Goal: Task Accomplishment & Management: Use online tool/utility

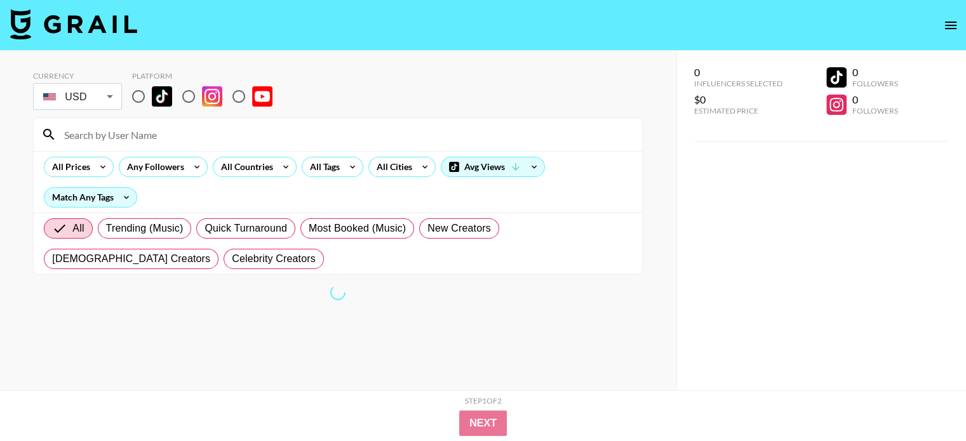
click at [194, 94] on input "radio" at bounding box center [188, 96] width 27 height 27
radio input "true"
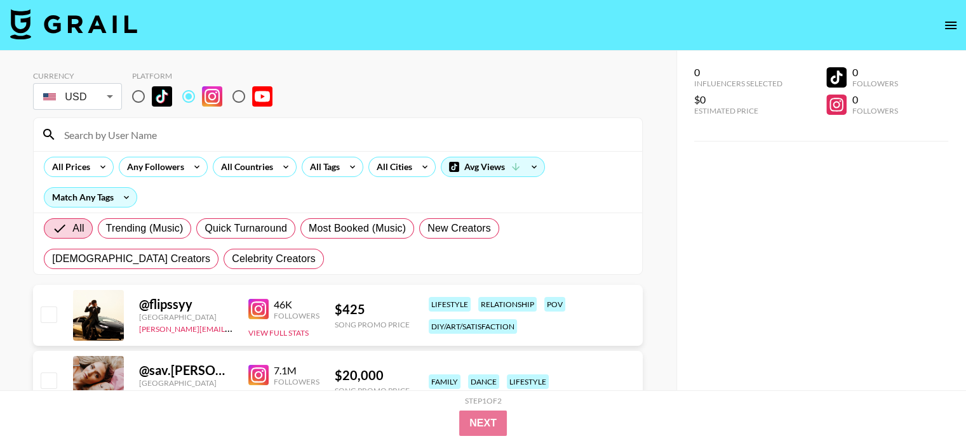
click at [333, 124] on input at bounding box center [346, 134] width 578 height 20
paste input "devinelenap"
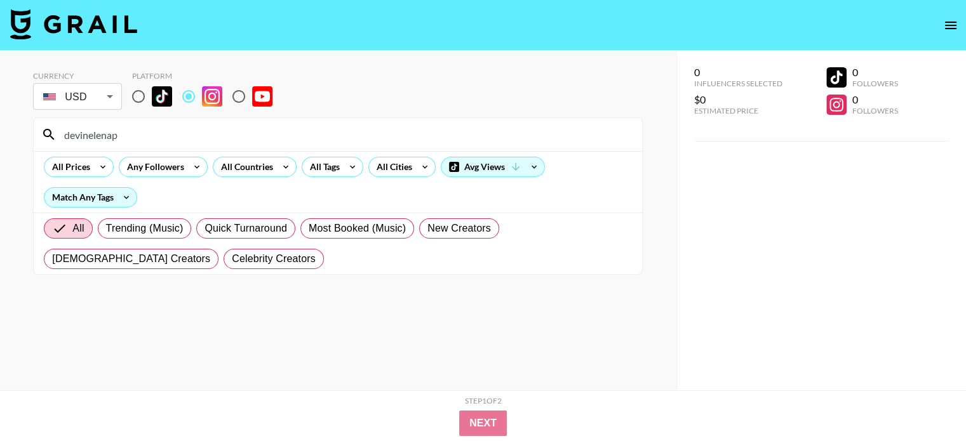
click at [340, 128] on input "devinelenap" at bounding box center [346, 134] width 578 height 20
paste input "prime.faces"
click at [308, 131] on input "prime.faces" at bounding box center [346, 134] width 578 height 20
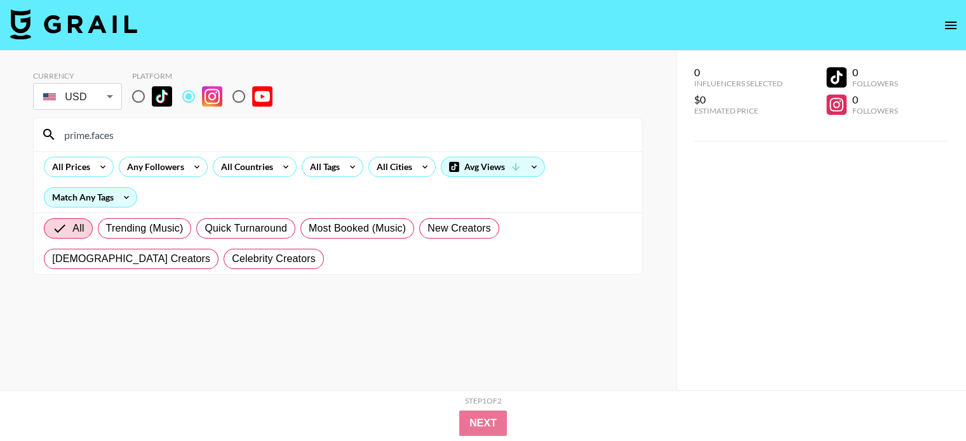
paste input "isabel.wherry"
paste input
click at [147, 126] on input "isabel.wherry" at bounding box center [346, 134] width 578 height 20
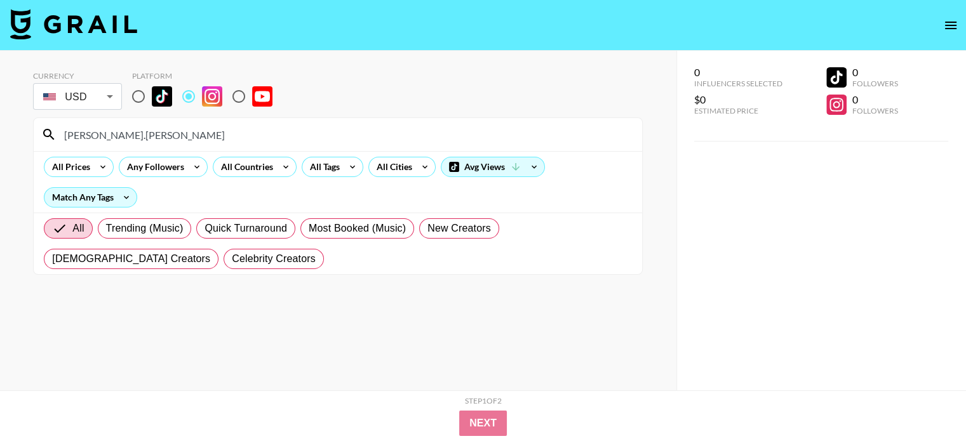
paste input "fosterthevalle"
click at [241, 131] on input "fosterthevalley" at bounding box center [346, 134] width 578 height 20
paste input "savannahkthrower"
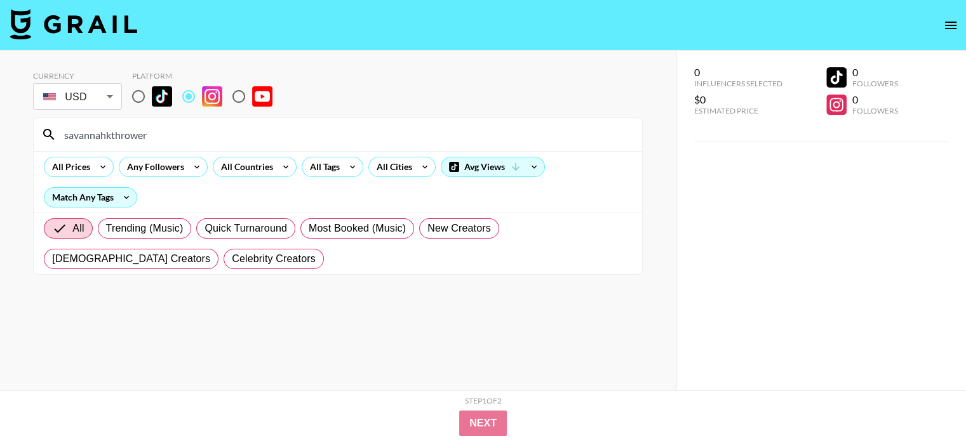
click at [203, 136] on input "savannahkthrower" at bounding box center [346, 134] width 578 height 20
paste input "chantellexrose"
type input "chantellexrose"
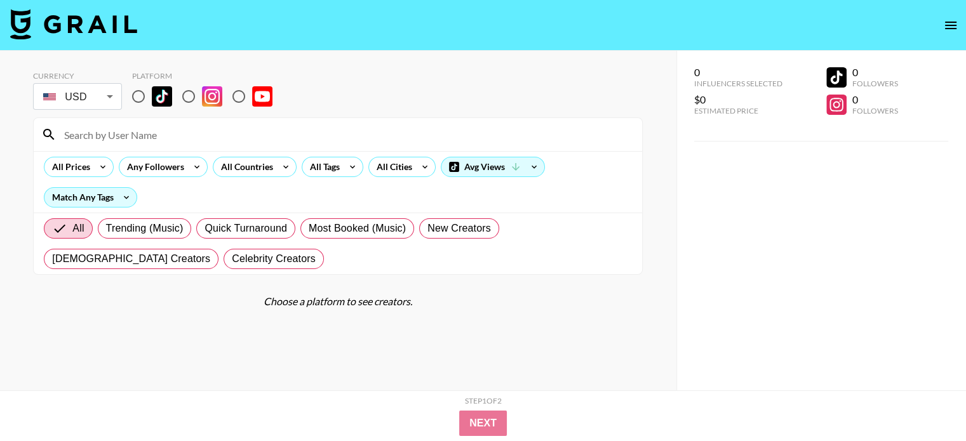
drag, startPoint x: 182, startPoint y: 96, endPoint x: 192, endPoint y: 129, distance: 34.7
click at [182, 96] on input "radio" at bounding box center [188, 96] width 27 height 27
radio input "true"
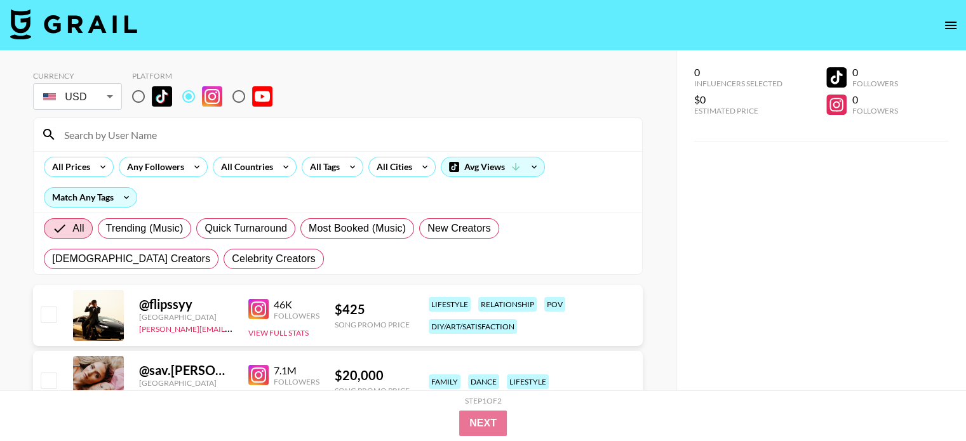
click at [192, 129] on input at bounding box center [346, 134] width 578 height 20
paste input "chantellexrose"
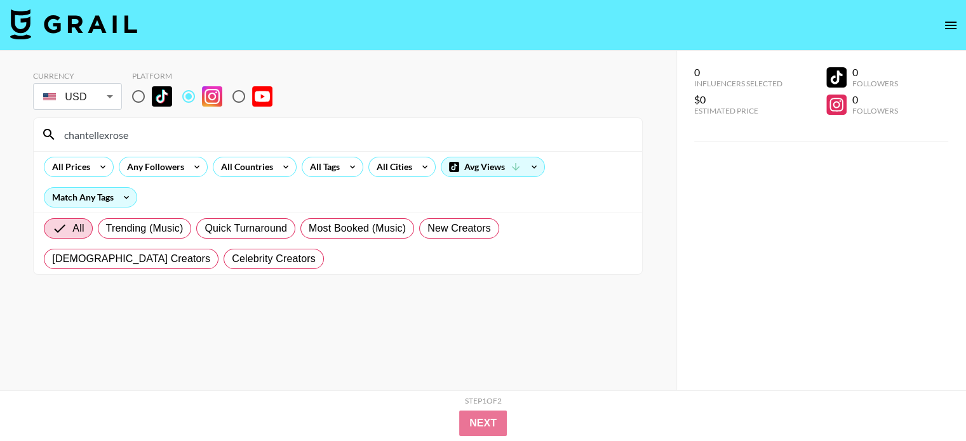
click at [286, 124] on input "chantellexrose" at bounding box center [346, 134] width 578 height 20
click at [284, 125] on input "chantellexrose" at bounding box center [346, 134] width 578 height 20
paste input "iammdesii"
click at [256, 140] on input "iammdesii" at bounding box center [346, 134] width 578 height 20
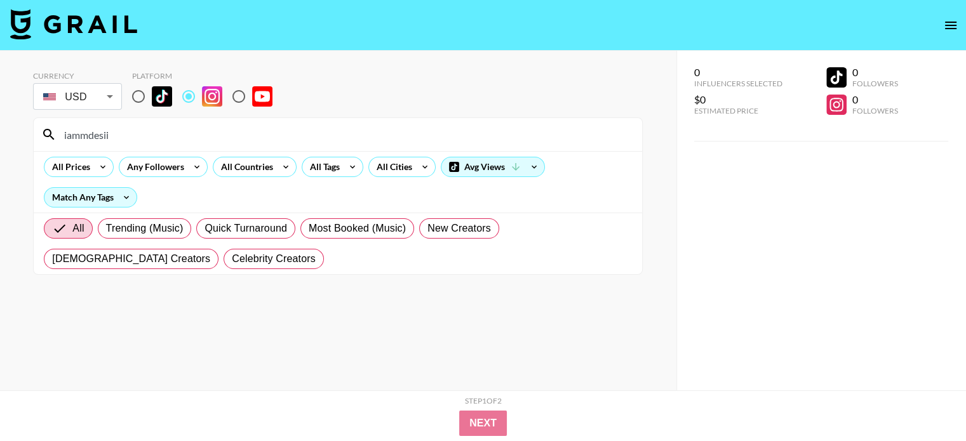
click at [256, 139] on input "iammdesii" at bounding box center [346, 134] width 578 height 20
paste input "lavishlybritt"
click at [254, 136] on input "lavishlybritt" at bounding box center [346, 134] width 578 height 20
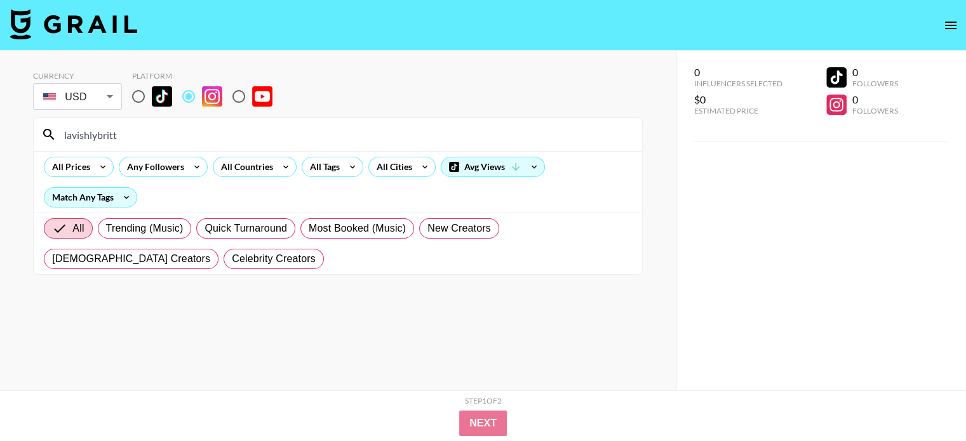
click at [254, 136] on input "lavishlybritt" at bounding box center [346, 134] width 578 height 20
paste input "jalisaevaughn"
click at [321, 141] on input "jalisaevaughn" at bounding box center [346, 134] width 578 height 20
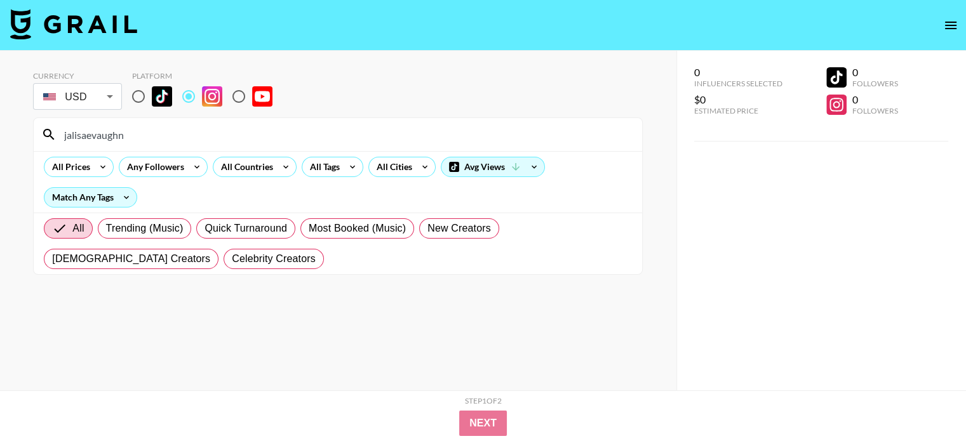
paste input "itsonyambu"
click at [387, 133] on input "itsonyambu" at bounding box center [346, 134] width 578 height 20
click at [386, 133] on input "itsonyambu" at bounding box center [346, 134] width 578 height 20
paste input "official_phoenixs"
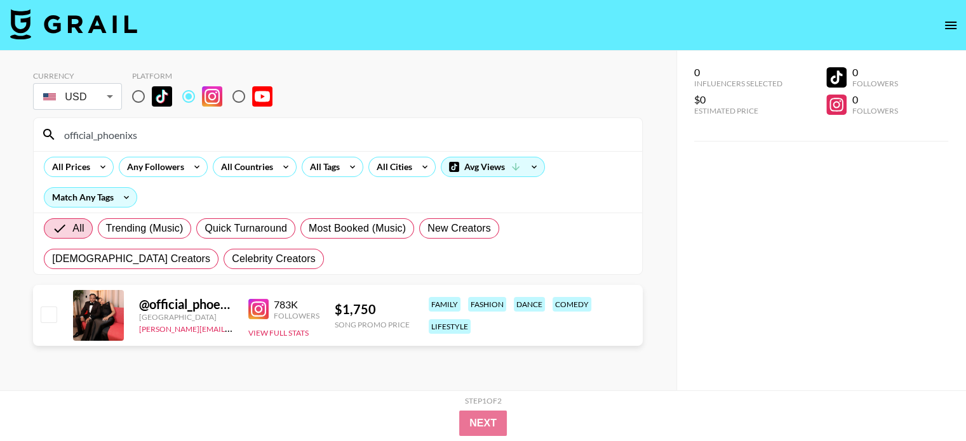
click at [250, 133] on input "official_phoenixs" at bounding box center [346, 134] width 578 height 20
paste input "prettymyadeco"
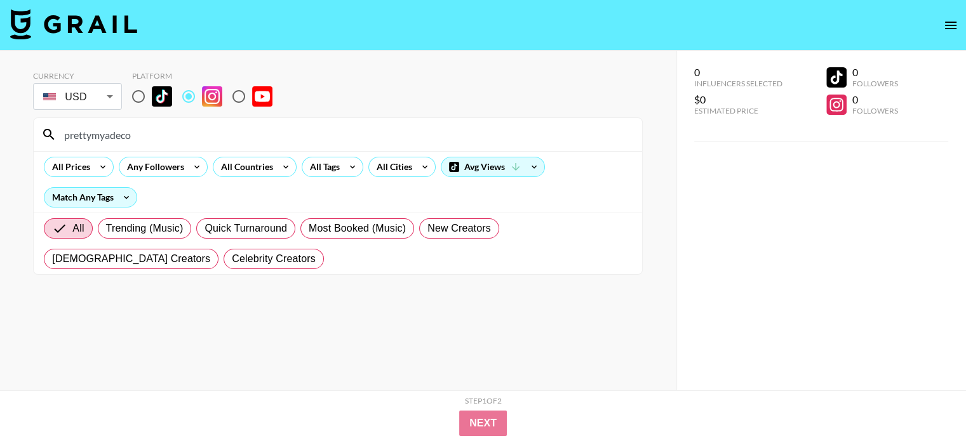
click at [345, 128] on input "prettymyadeco" at bounding box center [346, 134] width 578 height 20
click at [345, 130] on input "prettymyadeco" at bounding box center [346, 134] width 578 height 20
click at [342, 139] on input "prettymyadeco" at bounding box center [346, 134] width 578 height 20
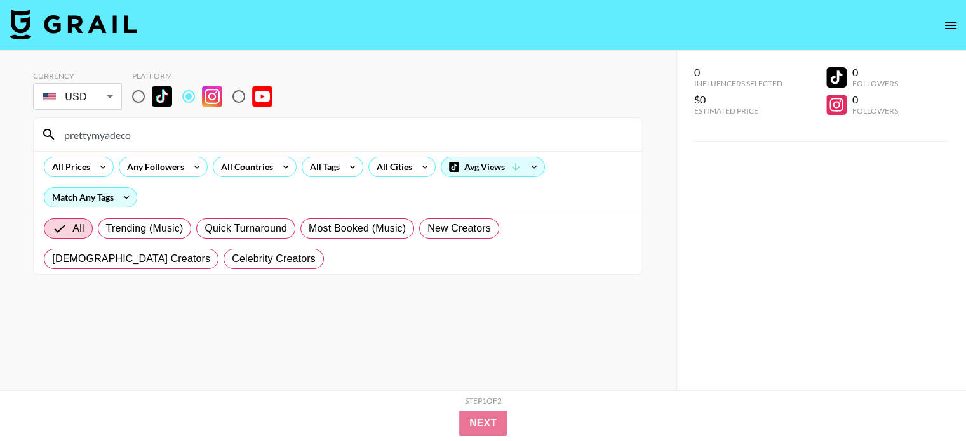
paste input "saraida.cecilia"
click at [319, 130] on input "saraida.cecilia" at bounding box center [346, 134] width 578 height 20
paste input "enigivensunday"
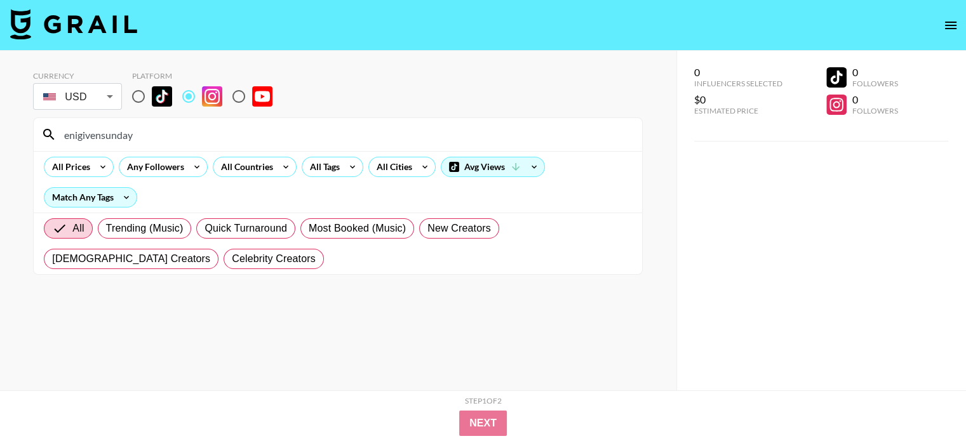
click at [317, 138] on input "enigivensunday" at bounding box center [346, 134] width 578 height 20
paste input "saraida.cecilia"
click at [254, 132] on input "saraida.cecilia" at bounding box center [346, 134] width 578 height 20
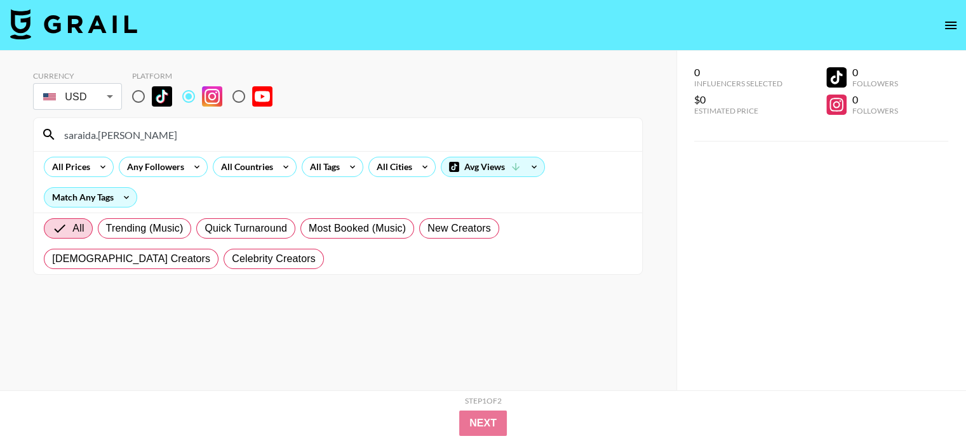
click at [254, 132] on input "saraida.cecilia" at bounding box center [346, 134] width 578 height 20
paste input "roxleeofficial"
click at [282, 135] on input "roxleeofficial" at bounding box center [346, 134] width 578 height 20
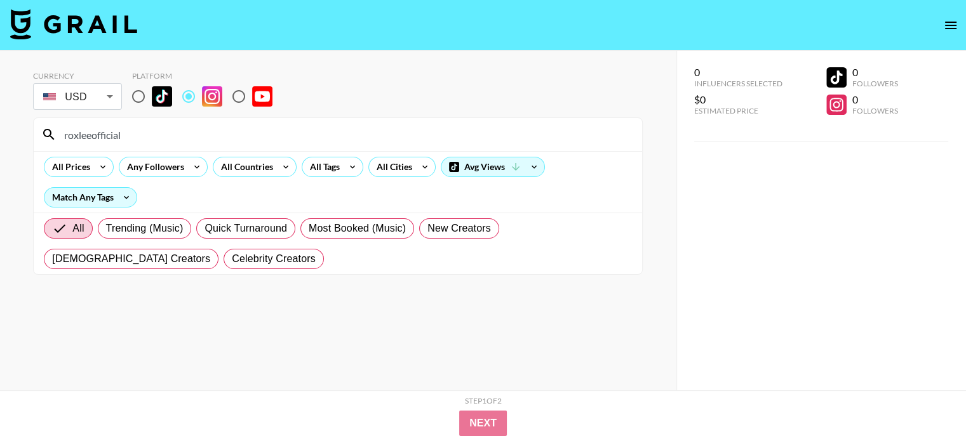
paste input "the.nkunims"
click at [266, 136] on input "the.nkunims" at bounding box center [346, 134] width 578 height 20
click at [265, 136] on input "the.nkunims" at bounding box center [346, 134] width 578 height 20
paste input "christianandanastasia1"
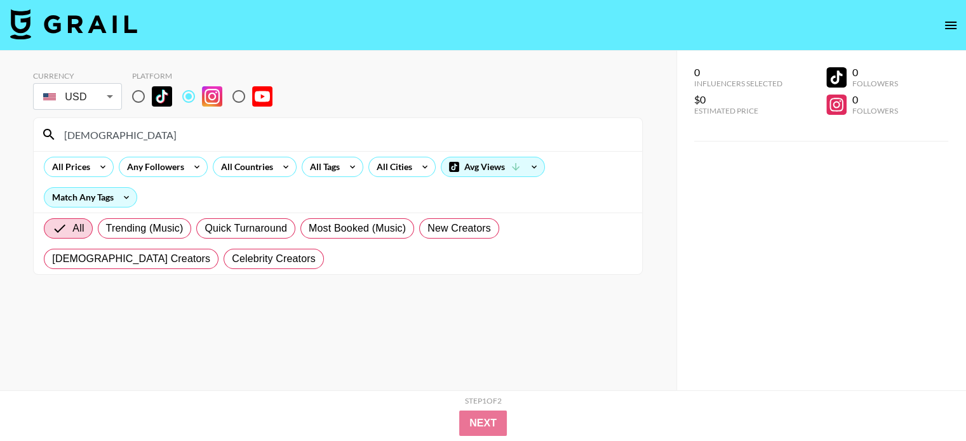
click at [293, 124] on input "christianandanastasia1" at bounding box center [346, 134] width 578 height 20
paste input "ayodifamily"
click at [352, 131] on input "ayodifamily" at bounding box center [346, 134] width 578 height 20
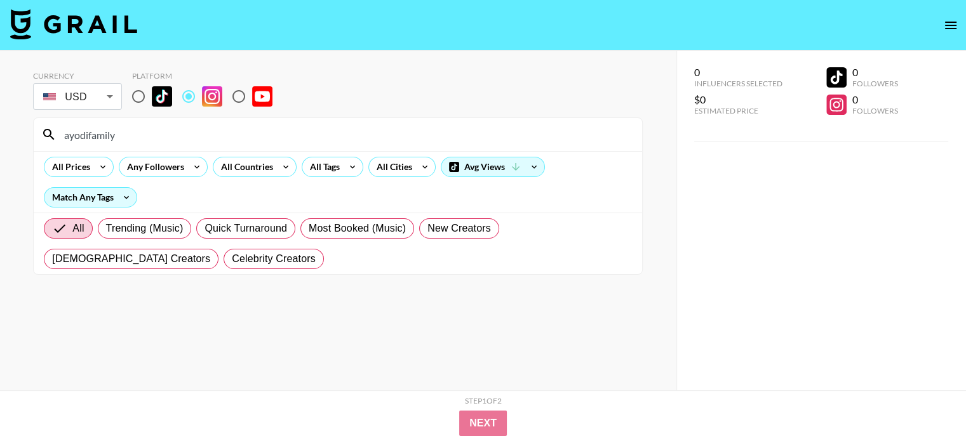
click at [352, 131] on input "ayodifamily" at bounding box center [346, 134] width 578 height 20
paste input "the.larters"
click at [280, 135] on input "the.larters" at bounding box center [346, 134] width 578 height 20
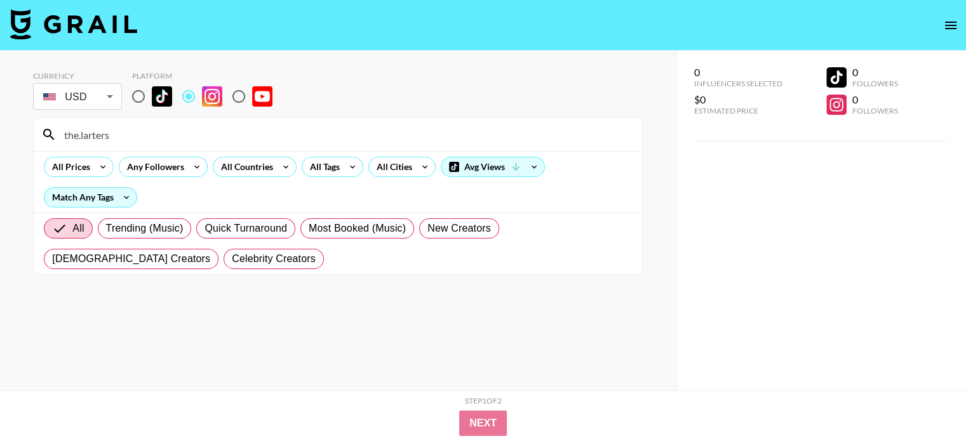
click at [280, 135] on input "the.larters" at bounding box center [346, 134] width 578 height 20
paste input "itsmarisaherr"
click at [337, 133] on input "itsmarisaherr" at bounding box center [346, 134] width 578 height 20
click at [336, 133] on input "itsmarisaherr" at bounding box center [346, 134] width 578 height 20
paste input "mixingxcolours"
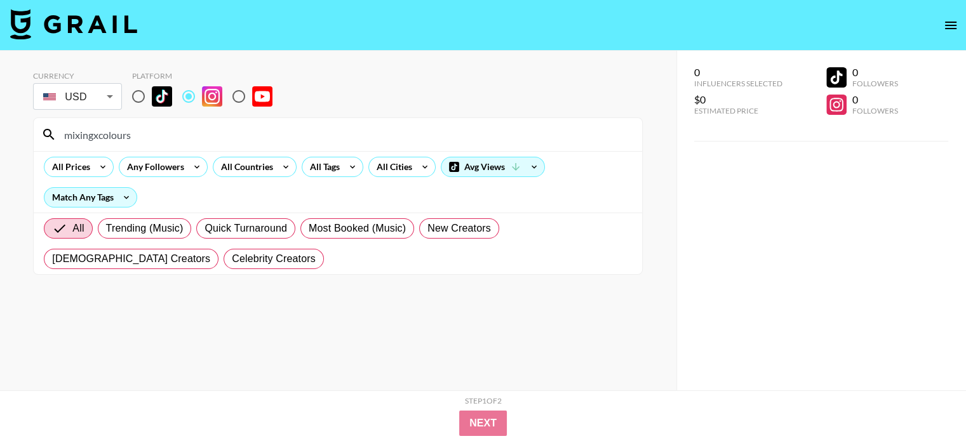
click at [236, 131] on input "mixingxcolours" at bounding box center [346, 134] width 578 height 20
paste input "sharonrd88"
click at [300, 139] on input "sharonrd88" at bounding box center [346, 134] width 578 height 20
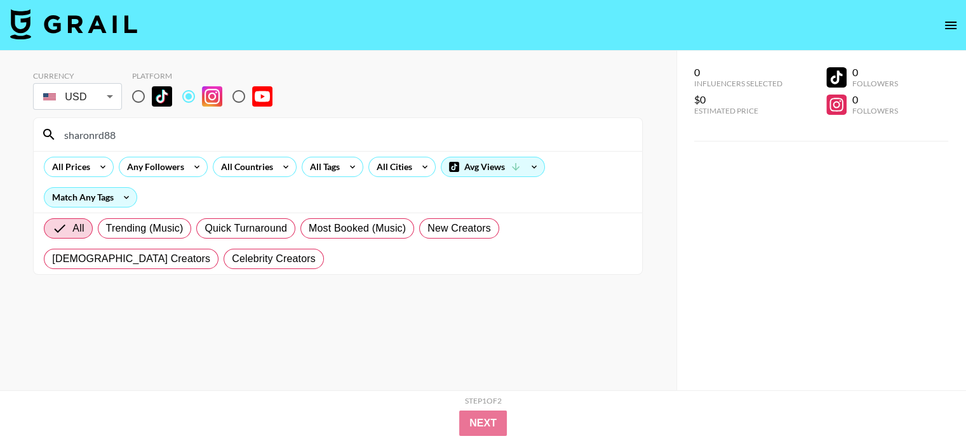
click at [298, 136] on input "sharonrd88" at bounding box center [346, 134] width 578 height 20
paste input "_melnmo"
click at [265, 139] on input "_melnmo" at bounding box center [346, 134] width 578 height 20
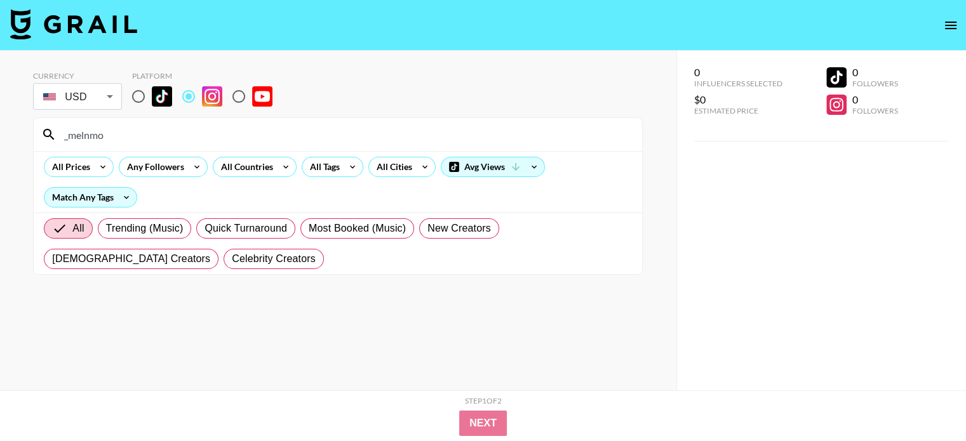
click at [265, 139] on input "_melnmo" at bounding box center [346, 134] width 578 height 20
paste input "austriameetssouthafrica"
click at [295, 136] on input "austriameetssouthafrica" at bounding box center [346, 134] width 578 height 20
paste input "hellopalmerfamily"
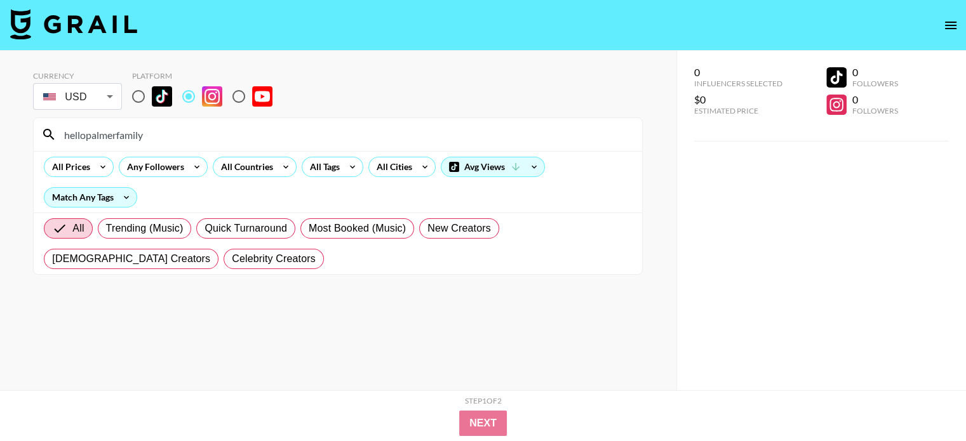
click at [307, 136] on input "hellopalmerfamily" at bounding box center [346, 134] width 578 height 20
paste input "the_lawrencegrahams"
click at [292, 131] on input "the_lawrencegrahams" at bounding box center [346, 134] width 578 height 20
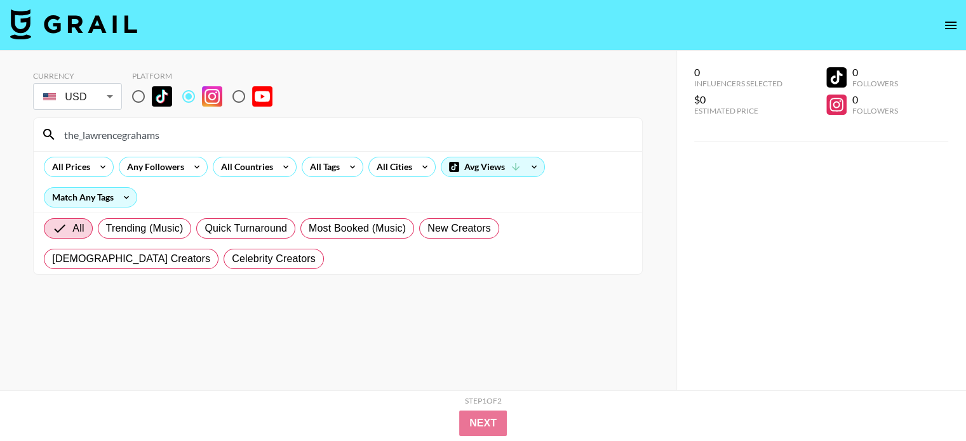
paste input "palimore_triplet"
click at [352, 136] on input "palimore_triplets" at bounding box center [346, 134] width 578 height 20
paste input "thejacksonfamilyvalue"
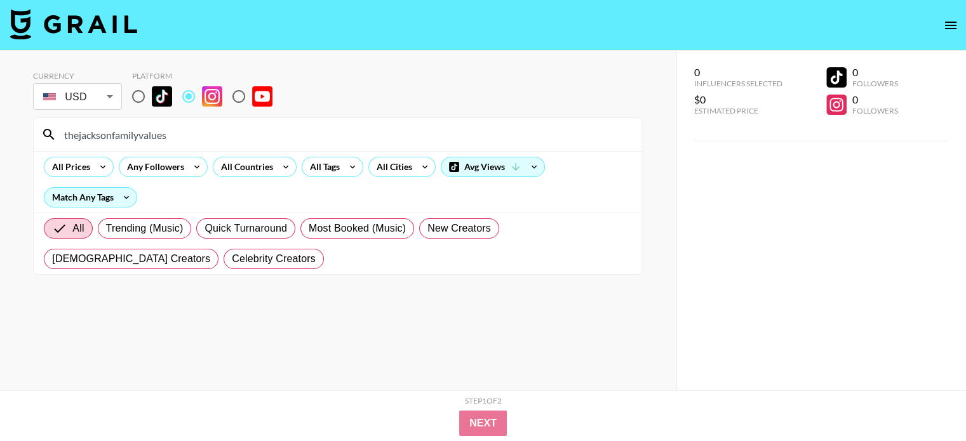
click at [328, 130] on input "thejacksonfamilyvalues" at bounding box center [346, 134] width 578 height 20
paste input "julieamiini"
click at [168, 145] on div "julieamiini" at bounding box center [338, 134] width 608 height 33
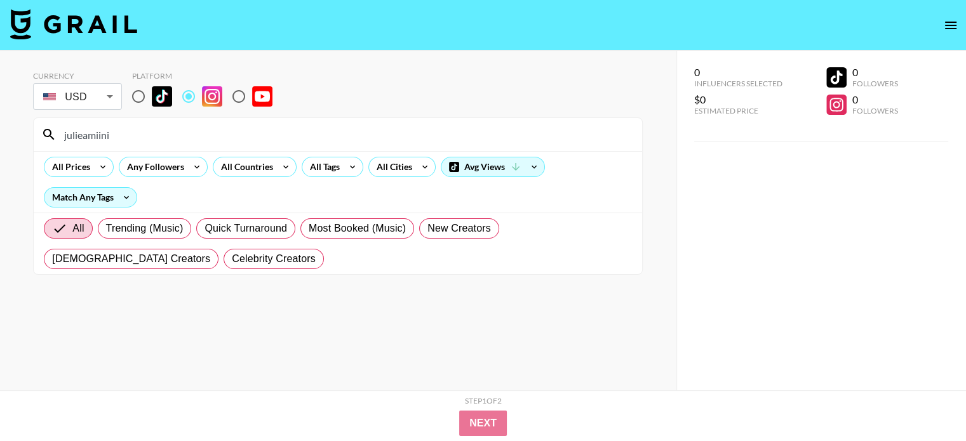
click at [168, 145] on div "julieamiini" at bounding box center [338, 134] width 608 height 33
click at [168, 136] on input "julieamiini" at bounding box center [346, 134] width 578 height 20
click at [168, 135] on input "julieamiini" at bounding box center [346, 134] width 578 height 20
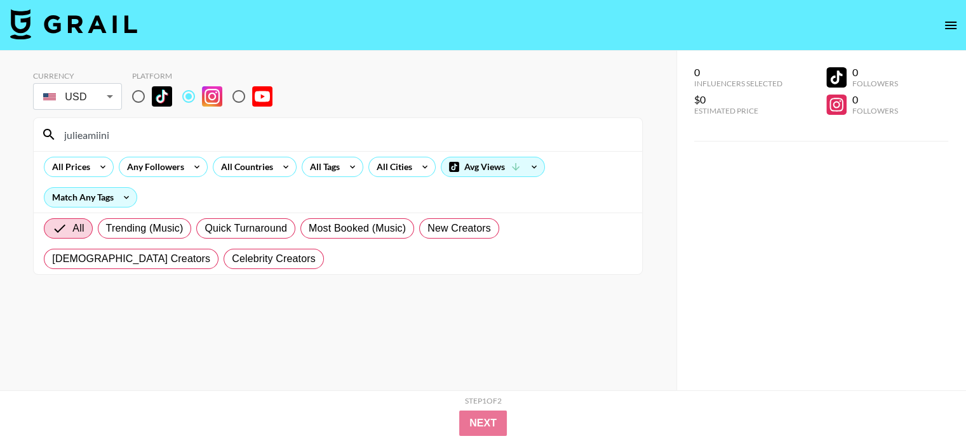
paste input "simply_madisonjade"
click at [178, 131] on input "simply_madisonjade" at bounding box center [346, 134] width 578 height 20
paste input "loveofblackwomen"
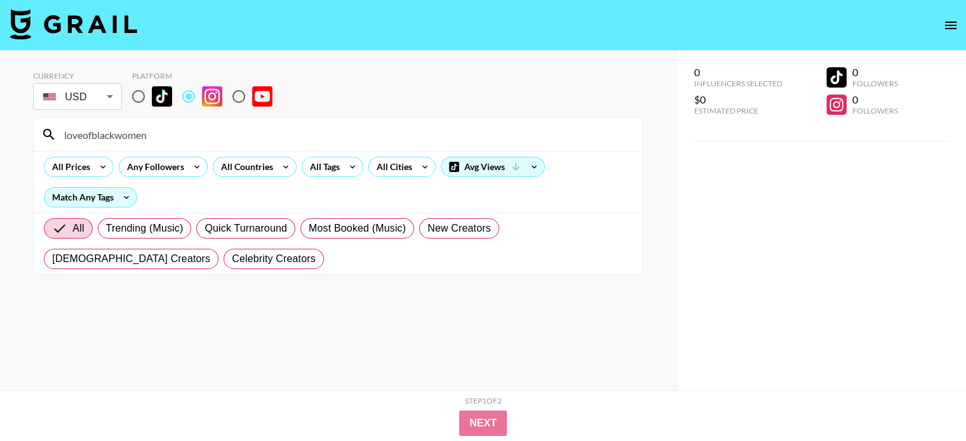
click at [183, 129] on input "loveofblackwomen" at bounding box center [346, 134] width 578 height 20
click at [183, 128] on input "loveofblackwomen" at bounding box center [346, 134] width 578 height 20
paste input "etstalkmotherhood_"
click at [267, 129] on input "letstalkmotherhood_" at bounding box center [346, 134] width 578 height 20
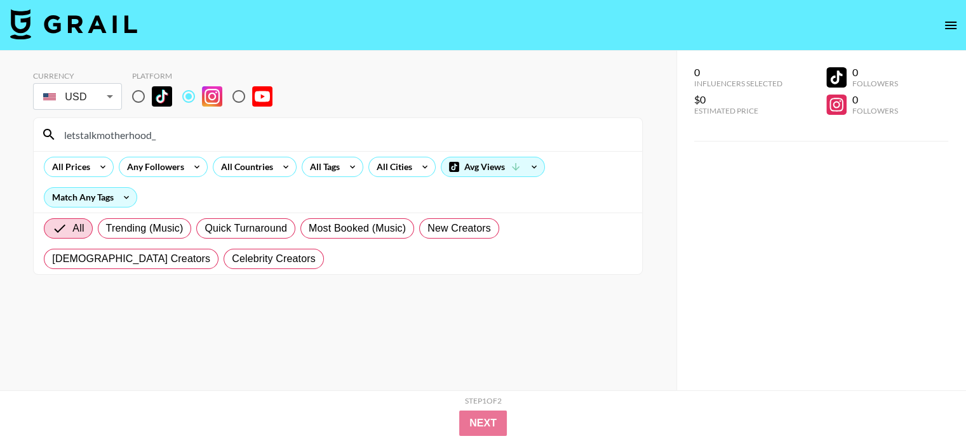
click at [267, 129] on input "letstalkmotherhood_" at bounding box center [346, 134] width 578 height 20
paste input "mama.unfiltered"
click at [147, 129] on input "mama.unfiltered" at bounding box center [346, 134] width 578 height 20
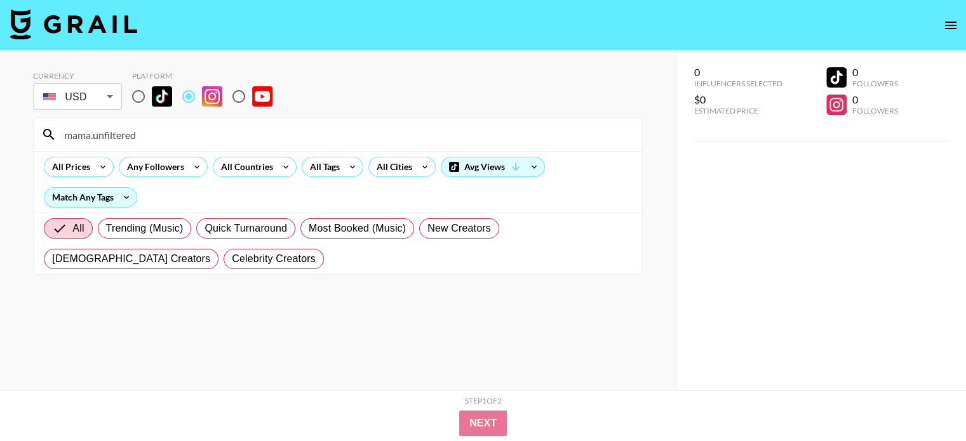
click at [147, 129] on input "mama.unfiltered" at bounding box center [346, 134] width 578 height 20
paste input "wearejustthe3ofus"
click at [244, 134] on input "wearejustthe3ofus" at bounding box center [346, 134] width 578 height 20
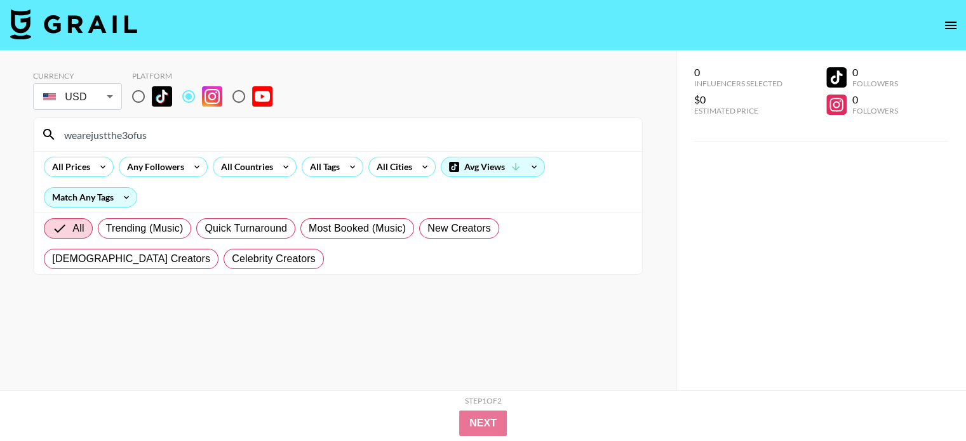
paste input "brambila_bit"
click at [338, 127] on input "brambila_bits" at bounding box center [346, 134] width 578 height 20
paste input "lissful_mom_journey_"
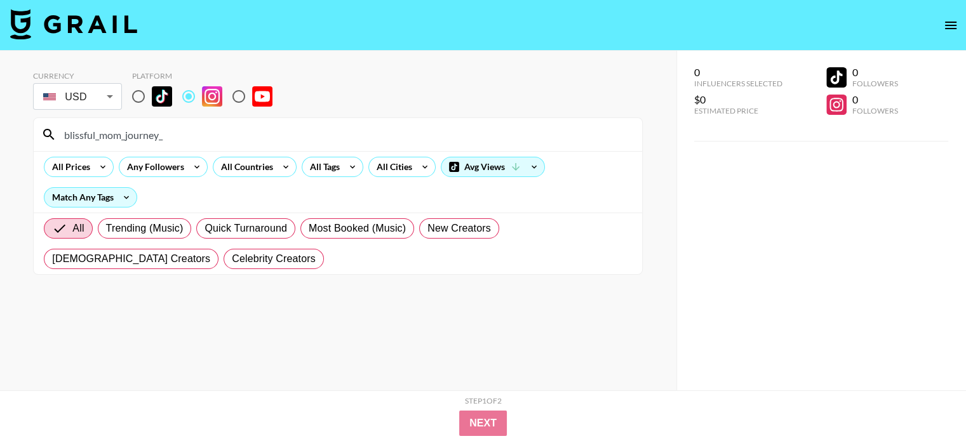
type input "blissful_mom_journey_"
click at [177, 125] on input at bounding box center [346, 134] width 578 height 20
paste input "mamasoligo"
click at [225, 132] on input "mamasoligo" at bounding box center [346, 134] width 578 height 20
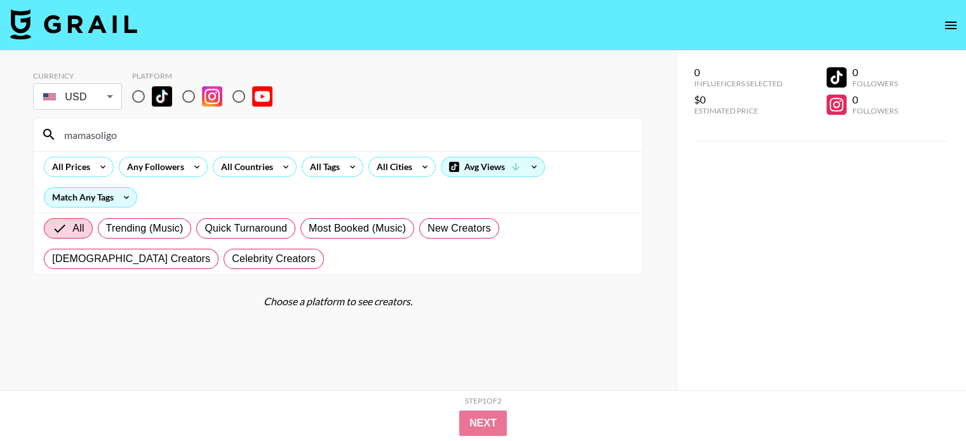
click at [225, 132] on input "mamasoligo" at bounding box center [346, 134] width 578 height 20
paste input "transformingtoddlerhood"
click at [185, 135] on input "transformingtoddlerhood" at bounding box center [346, 134] width 578 height 20
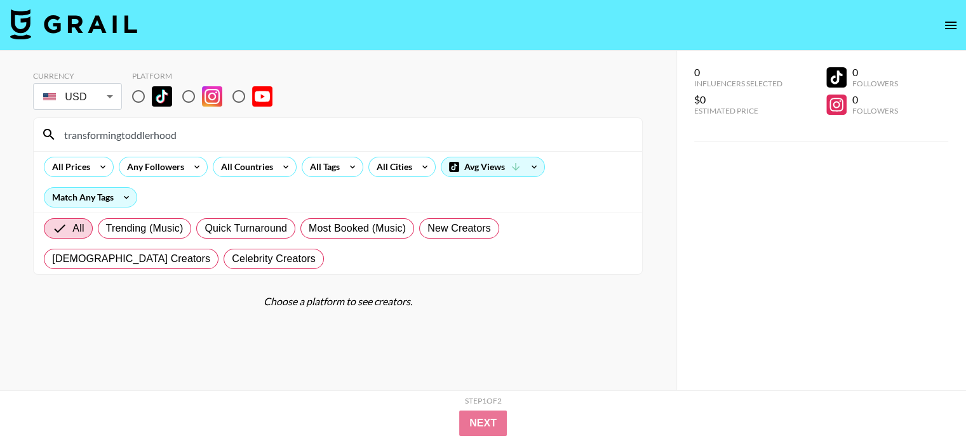
paste input "emmylous.quad.squa"
click at [322, 132] on input "emmylous.quad.squad" at bounding box center [346, 134] width 578 height 20
click at [321, 132] on input "emmylous.quad.squad" at bounding box center [346, 134] width 578 height 20
click at [320, 132] on input "emmylous.quad.squad" at bounding box center [346, 134] width 578 height 20
paste input "kye_fry"
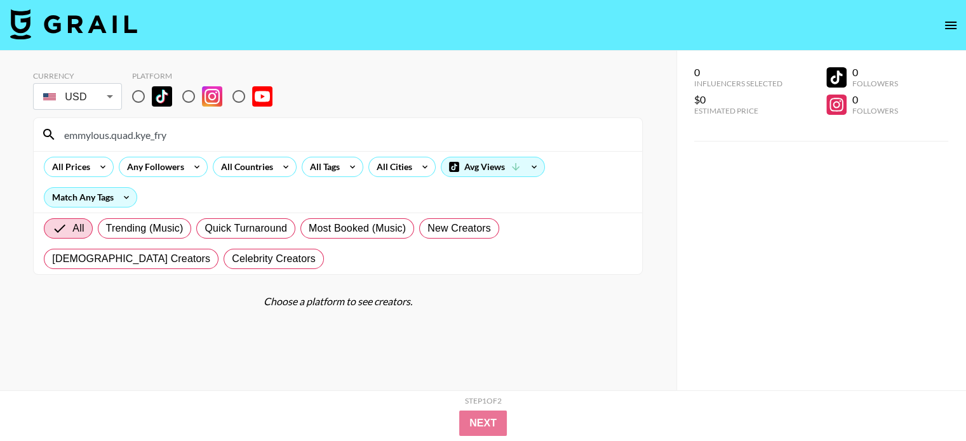
paste input
click at [242, 126] on input "kye_fry" at bounding box center [346, 134] width 578 height 20
paste input "lovelymotherstories"
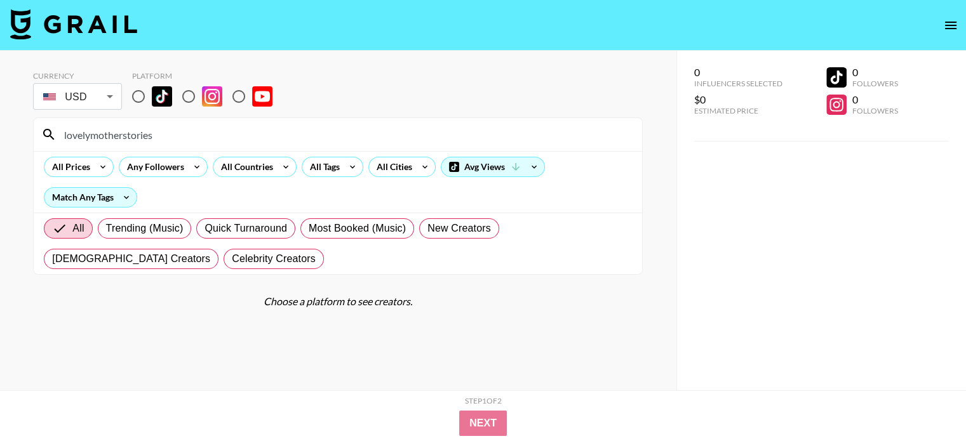
click at [318, 129] on input "lovelymotherstories" at bounding box center [346, 134] width 578 height 20
paste input "mindbodyandshah"
click at [349, 137] on input "mindbodyandshahs" at bounding box center [346, 134] width 578 height 20
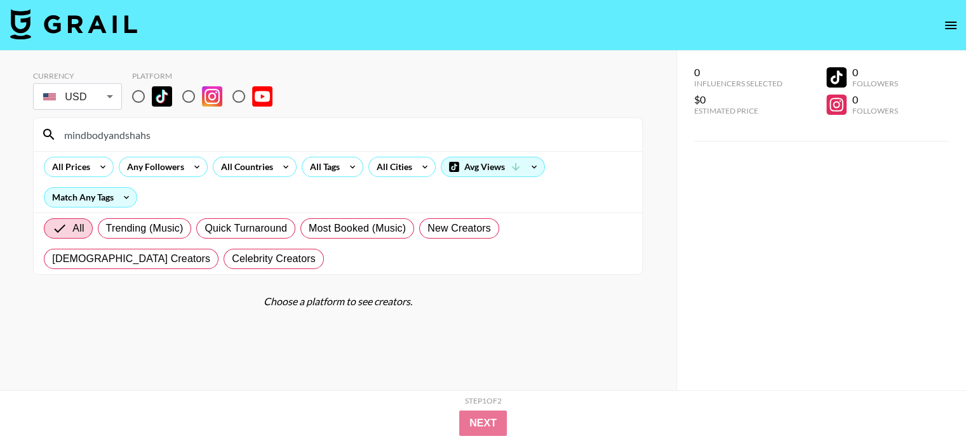
click at [349, 137] on input "mindbodyandshahs" at bounding box center [346, 134] width 578 height 20
paste input "thebastfam"
click at [324, 139] on input "thebastfam" at bounding box center [346, 134] width 578 height 20
click at [322, 131] on input "thebastfam" at bounding box center [346, 134] width 578 height 20
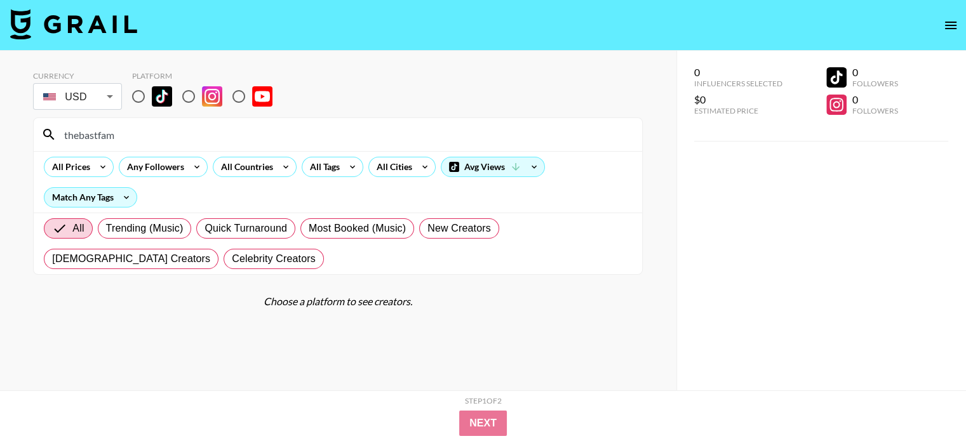
click at [322, 131] on input "thebastfam" at bounding box center [346, 134] width 578 height 20
paste input "mackhyland"
click at [305, 128] on input "mackhyland" at bounding box center [346, 134] width 578 height 20
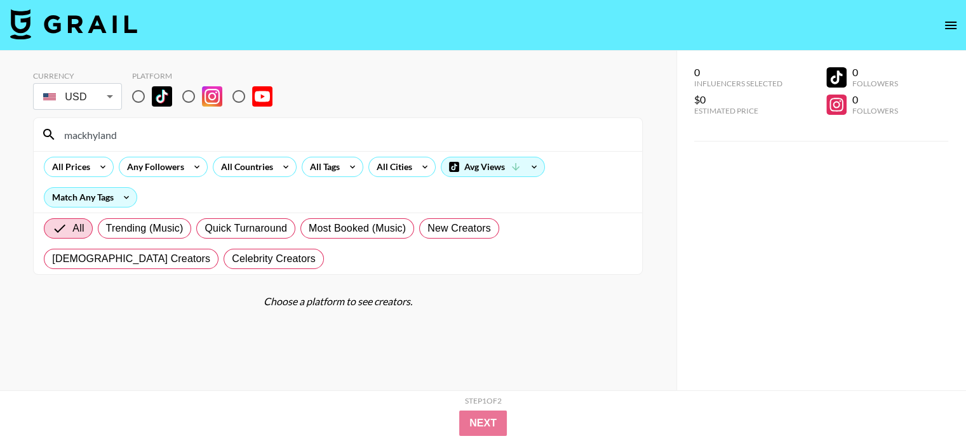
paste input "kaylaineguedees"
click at [360, 125] on input "kaylaineguedees" at bounding box center [346, 134] width 578 height 20
paste input "katyguerralitfromwithin"
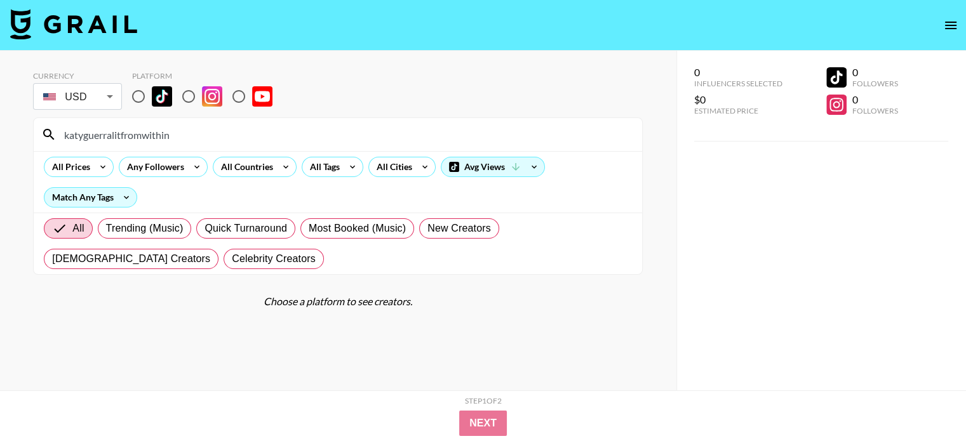
click at [189, 139] on input "katyguerralitfromwithin" at bounding box center [346, 134] width 578 height 20
paste input "[PERSON_NAME]"
click at [226, 130] on input "[PERSON_NAME]" at bounding box center [346, 134] width 578 height 20
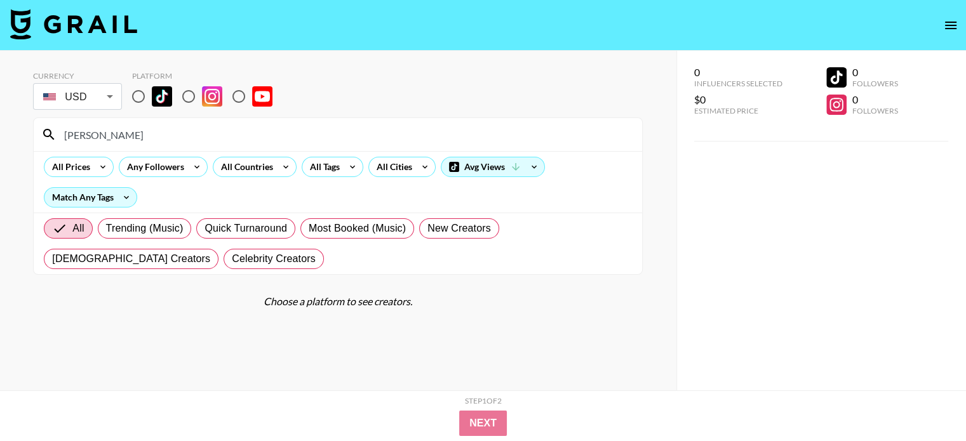
click at [226, 130] on input "[PERSON_NAME]" at bounding box center [346, 134] width 578 height 20
paste input "_perfectlyeccentric_"
click at [219, 135] on input "_perfectlyeccentric_" at bounding box center [346, 134] width 578 height 20
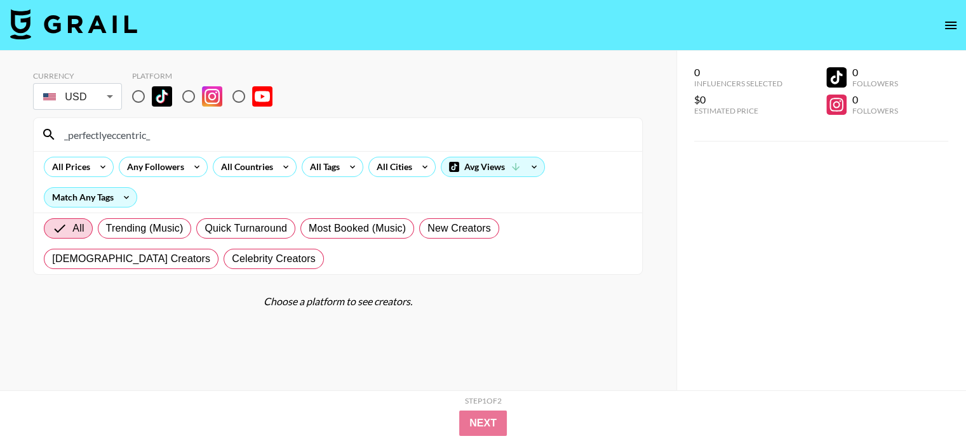
click at [219, 134] on input "_perfectlyeccentric_" at bounding box center [346, 134] width 578 height 20
paste input "krissafowles"
type input "krissafowles"
